Goal: Go to known website: Access a specific website the user already knows

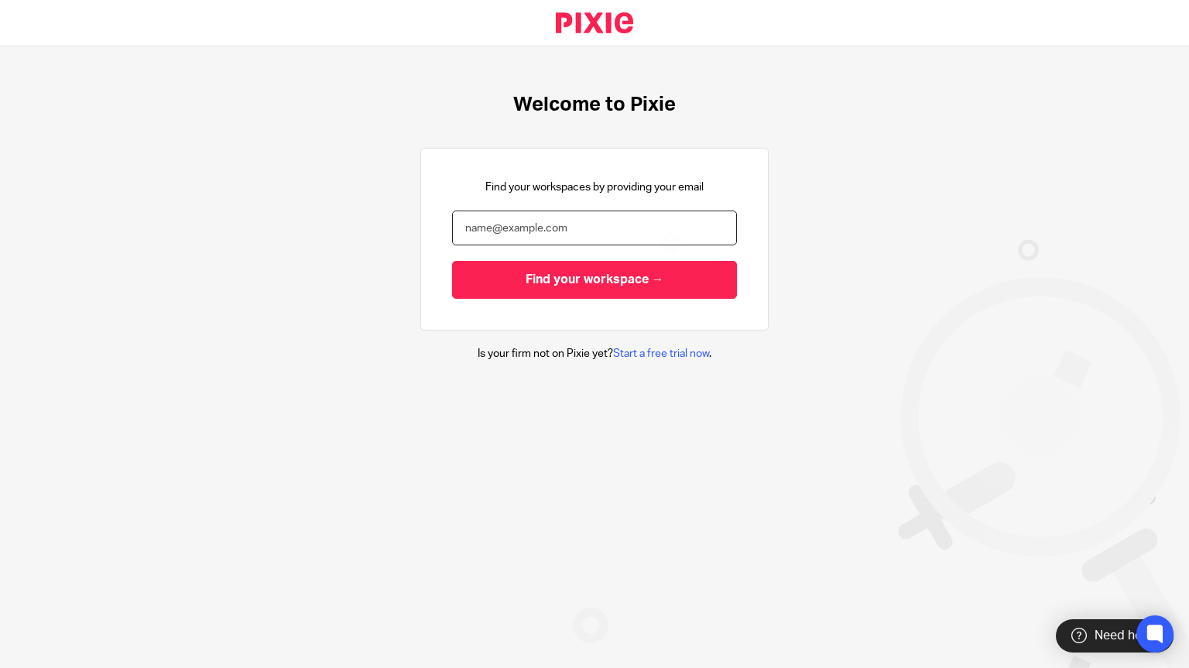
click at [541, 231] on input "email" at bounding box center [594, 228] width 285 height 35
type input "jordan@omeallyas.co.uk"
click at [452, 261] on input "Find your workspace →" at bounding box center [594, 280] width 285 height 38
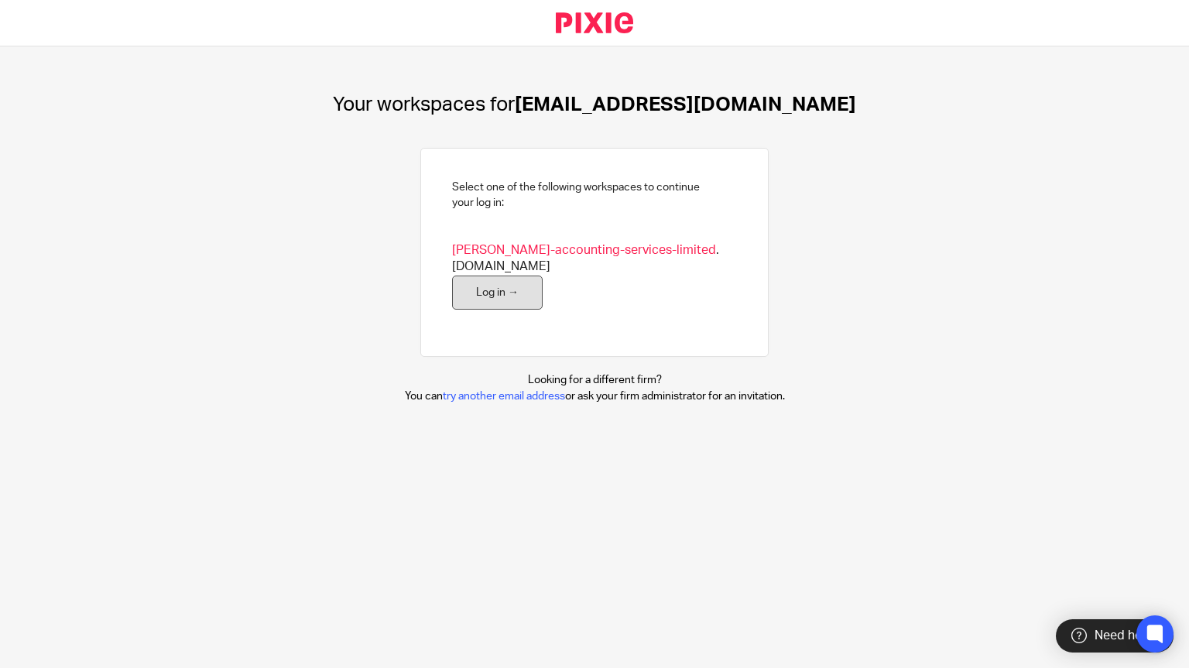
click at [490, 276] on link "Log in →" at bounding box center [497, 293] width 91 height 35
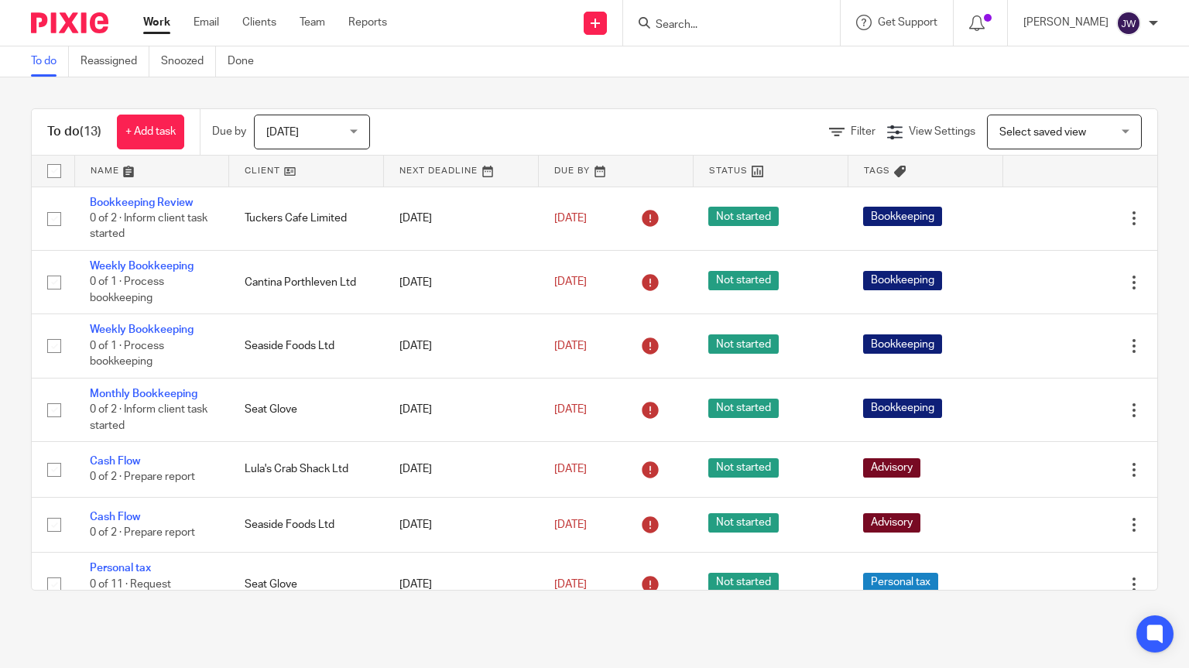
click at [1148, 11] on div "[PERSON_NAME]" at bounding box center [1091, 23] width 135 height 25
click at [1148, 11] on div "Jordan Wyatt" at bounding box center [1091, 23] width 135 height 25
